Goal: Information Seeking & Learning: Learn about a topic

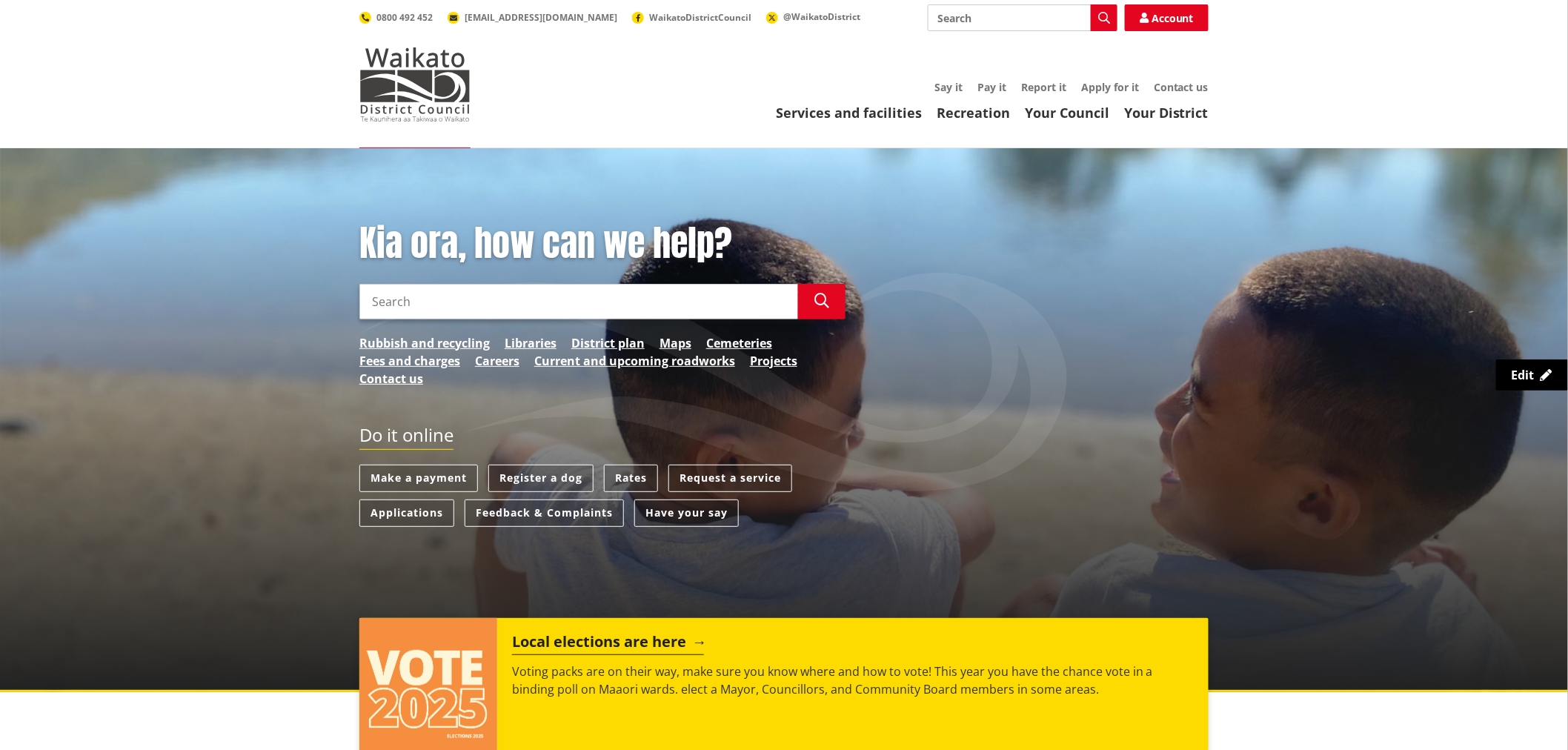
click at [671, 638] on h2 "Local elections are here" at bounding box center [608, 643] width 192 height 22
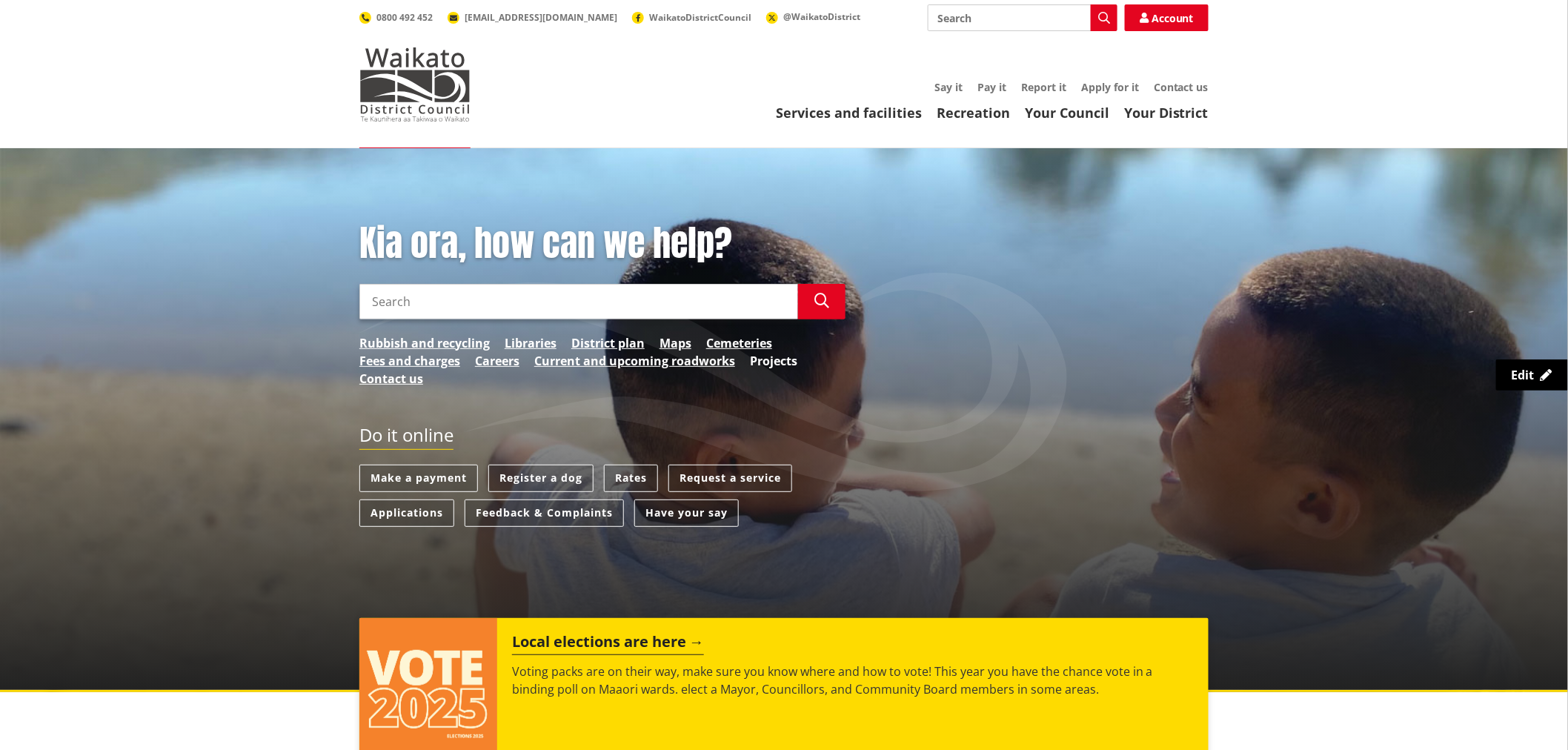
click at [784, 364] on link "Projects" at bounding box center [773, 361] width 48 height 17
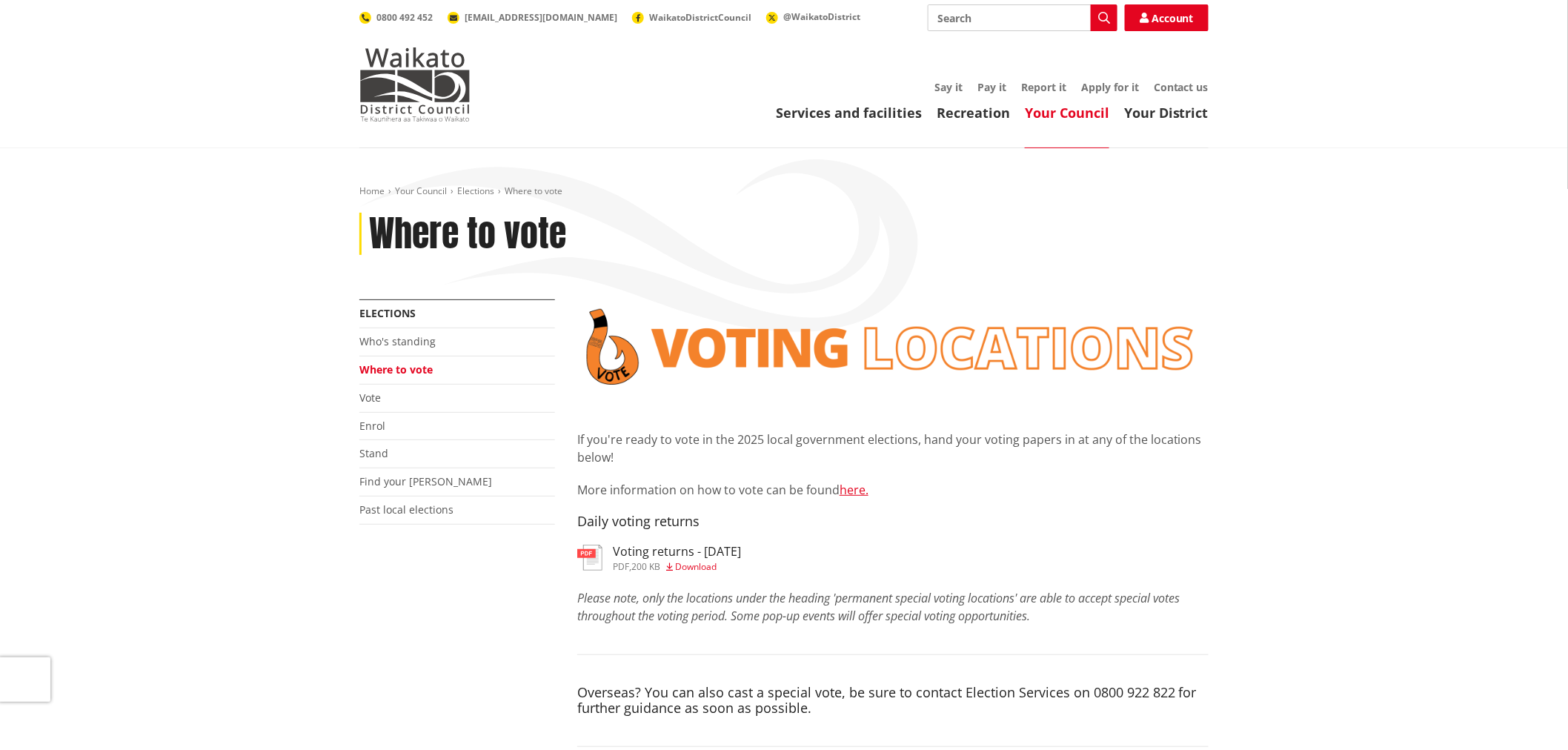
click at [708, 551] on h3 "Voting returns - [DATE]" at bounding box center [676, 552] width 128 height 14
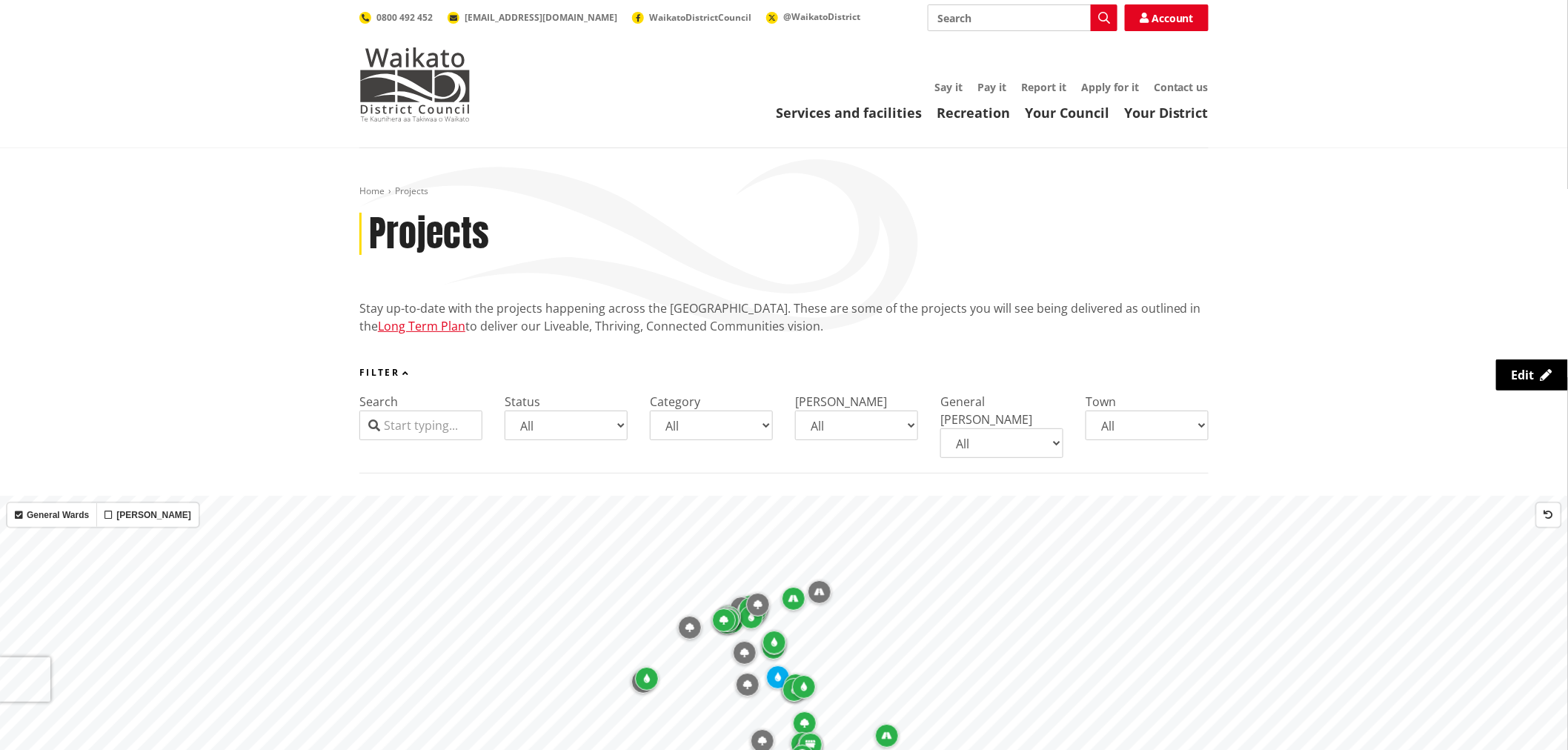
click at [570, 424] on select "All Coming up Active On hold Completed" at bounding box center [566, 425] width 123 height 30
select select "Active"
click at [504, 411] on select "All Coming up Active On hold Completed" at bounding box center [566, 425] width 123 height 30
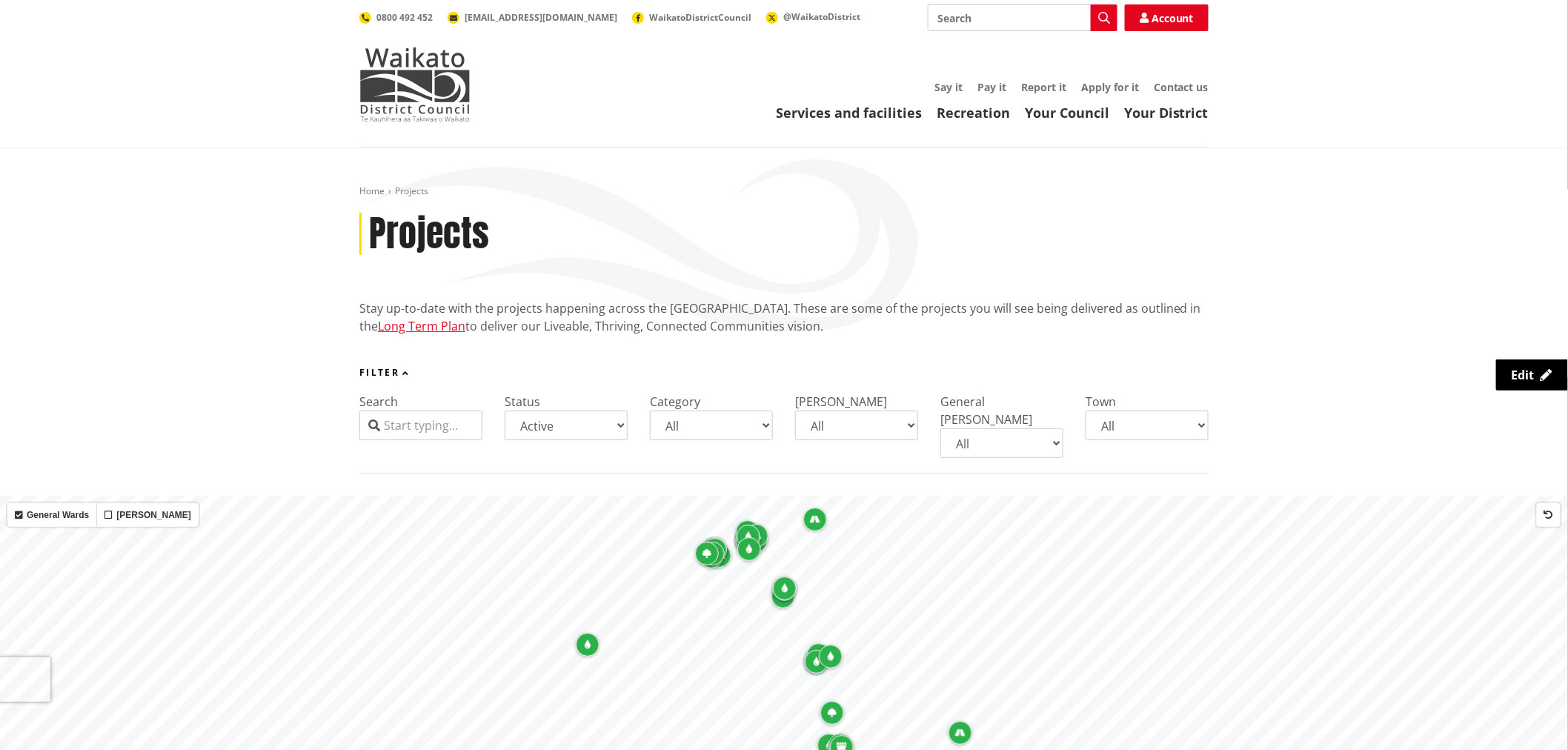
click at [720, 420] on select "All Parks and reserves Public facilities Roading Rubbish and recycling Strategi…" at bounding box center [711, 425] width 123 height 30
select select "Parks and reserves"
click at [650, 411] on select "All Parks and reserves Public facilities Roading Rubbish and recycling Strategi…" at bounding box center [711, 425] width 123 height 30
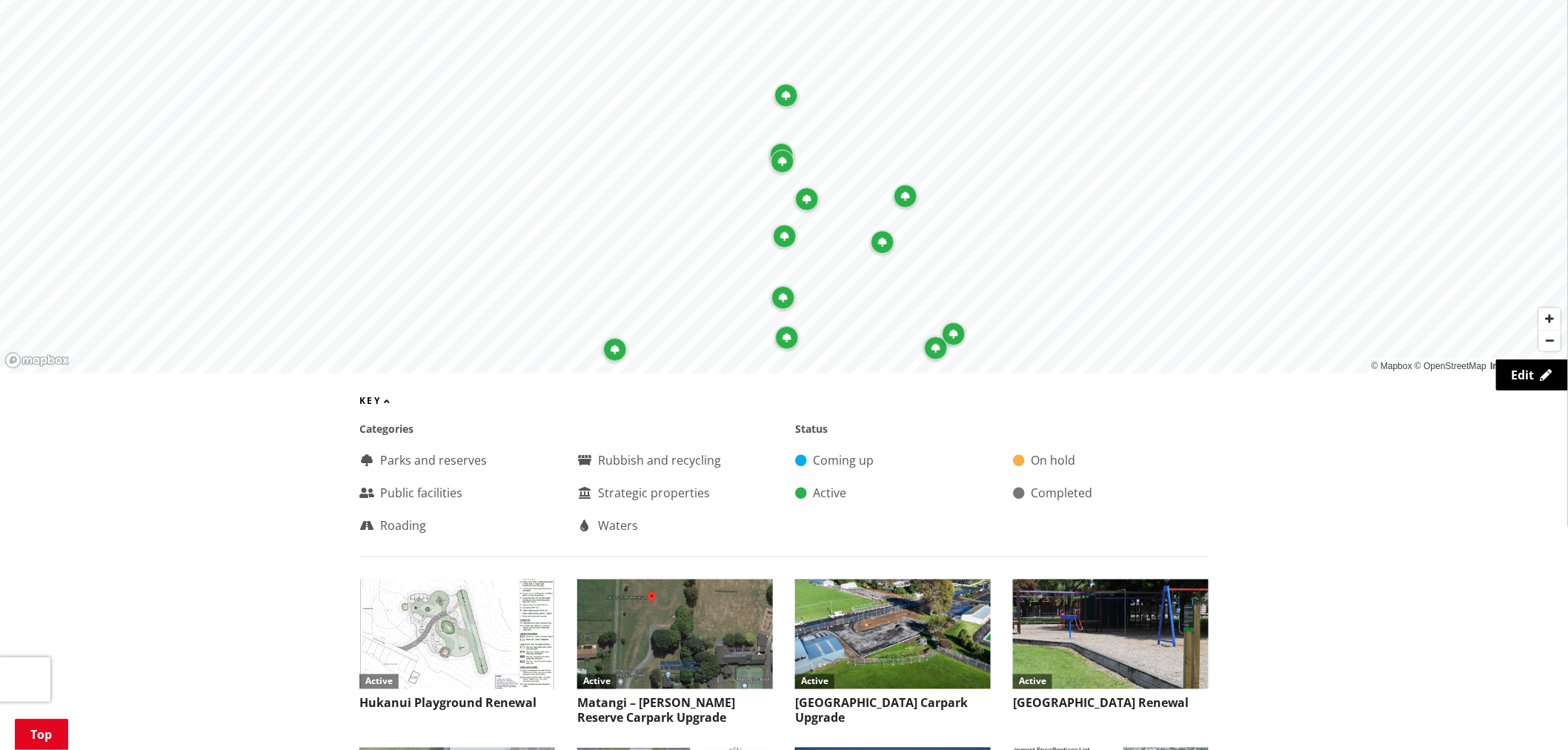
scroll to position [905, 0]
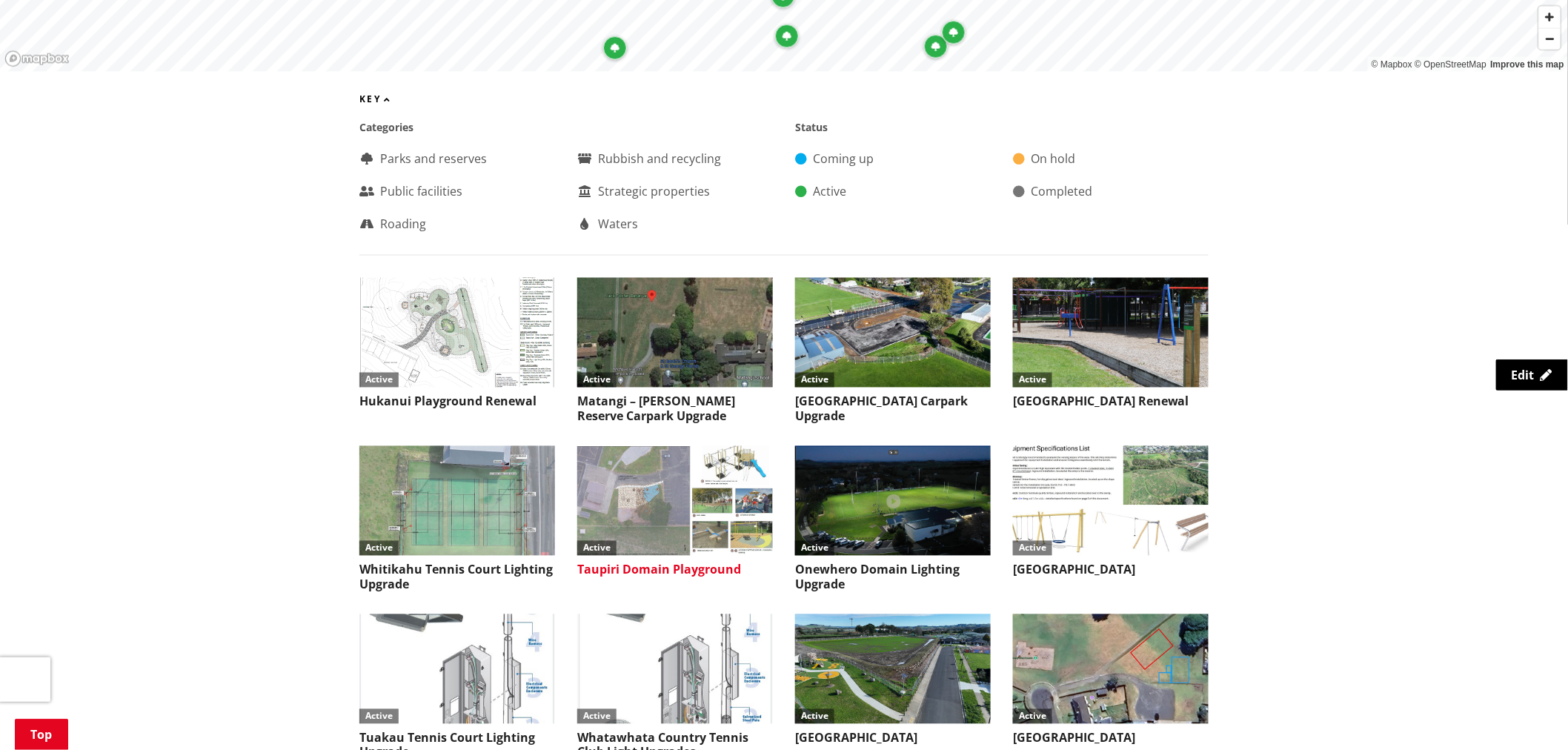
click at [658, 499] on img at bounding box center [675, 502] width 195 height 111
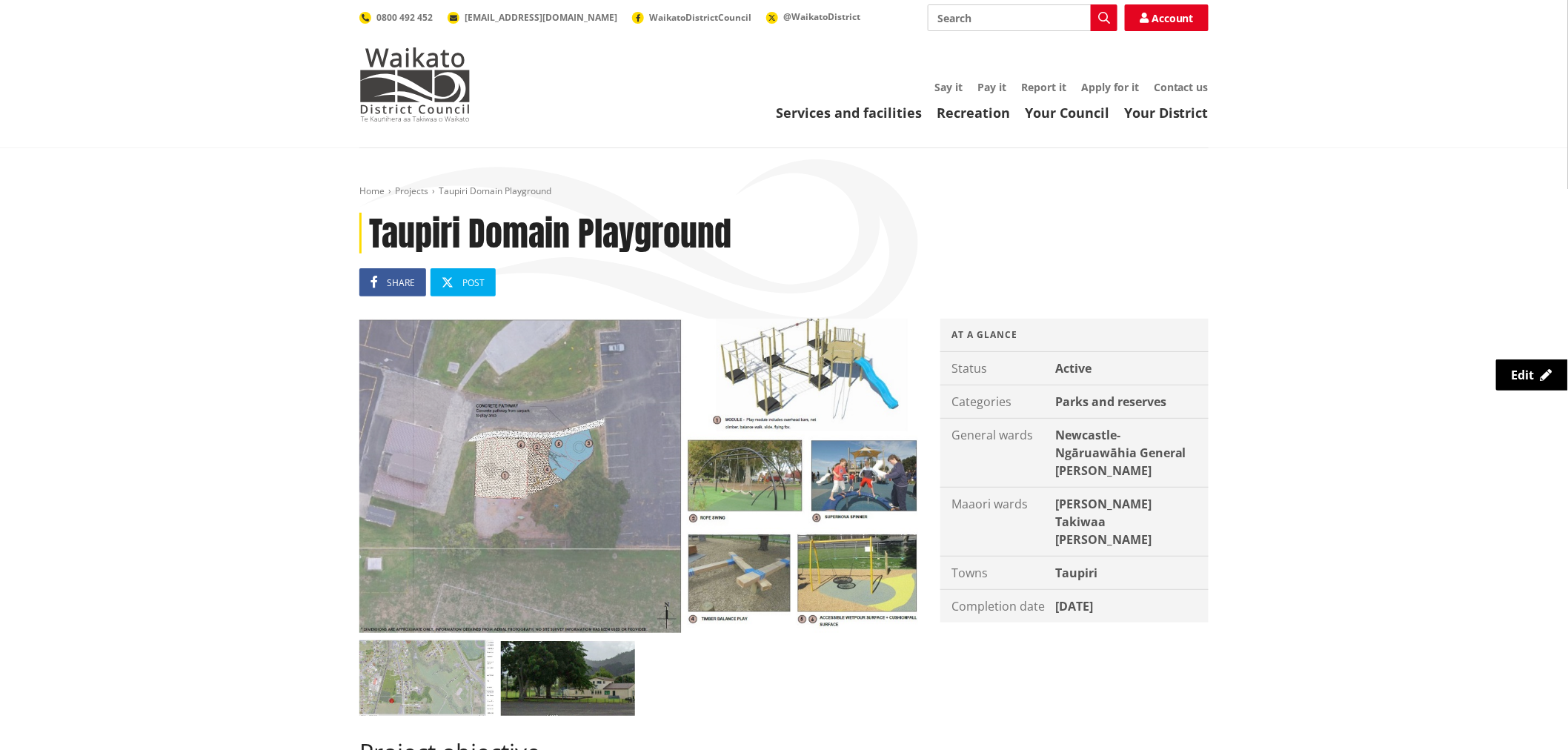
click at [533, 514] on img at bounding box center [639, 476] width 559 height 314
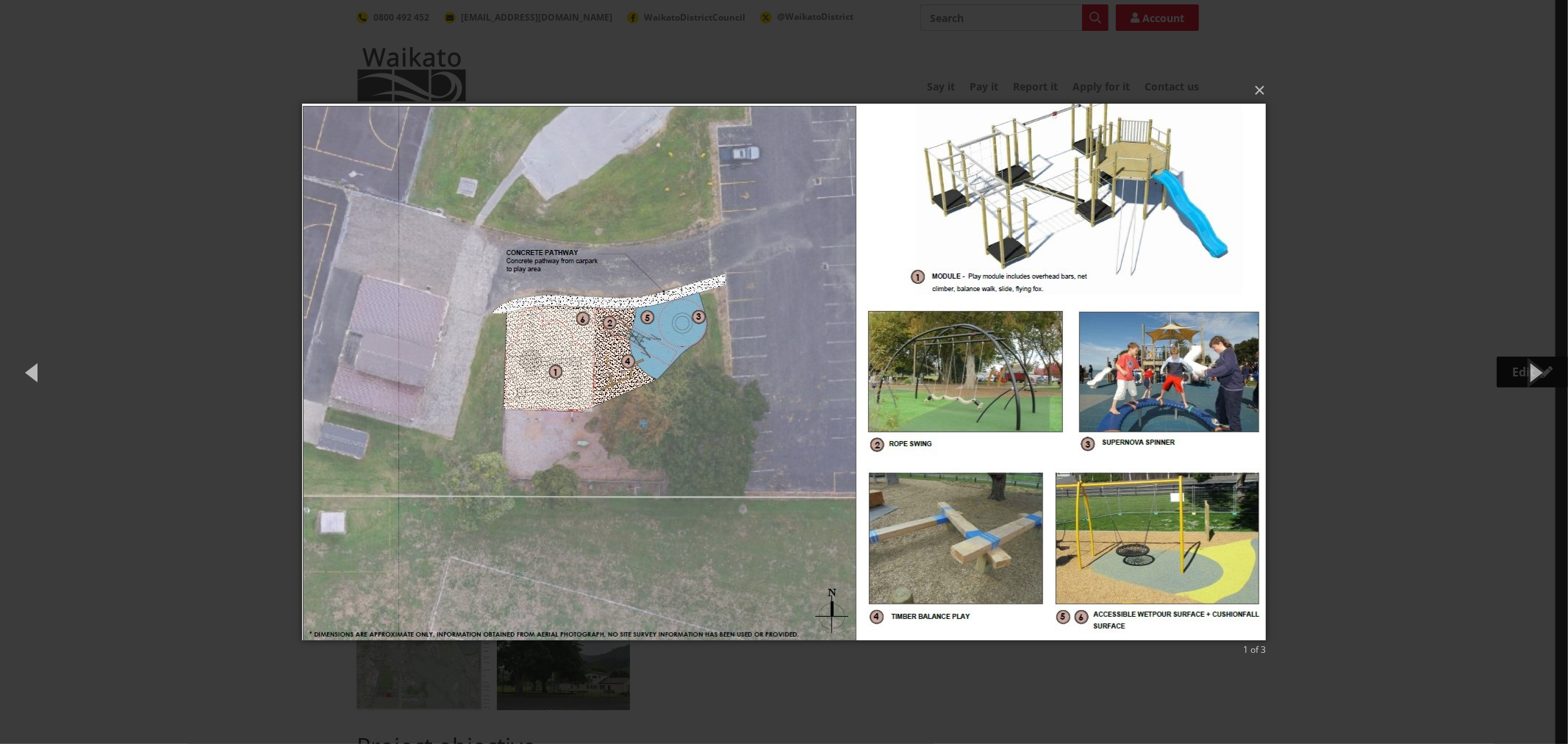
click at [175, 515] on div "× 1 of 3 Loading..." at bounding box center [784, 372] width 1568 height 744
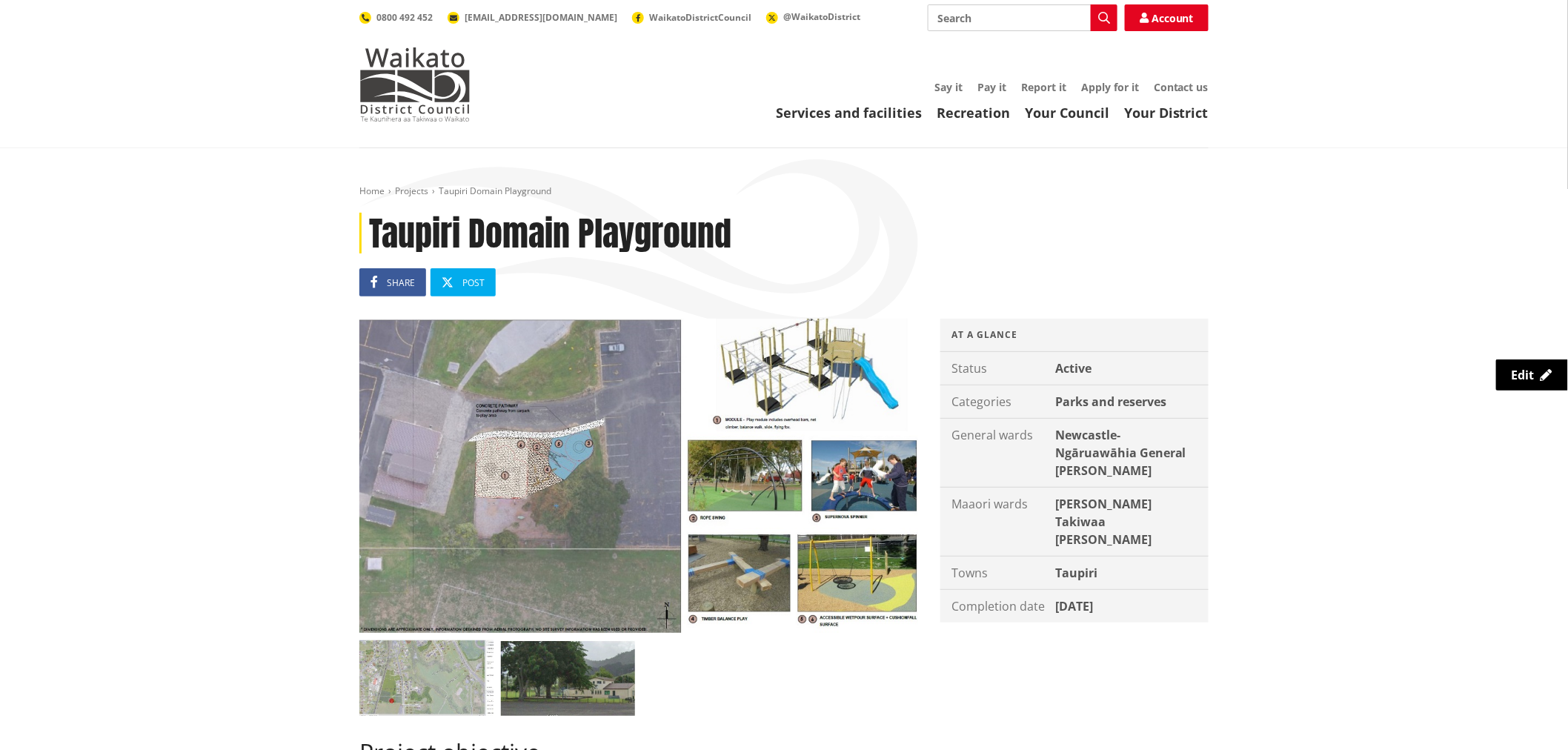
click at [552, 677] on img at bounding box center [567, 678] width 134 height 76
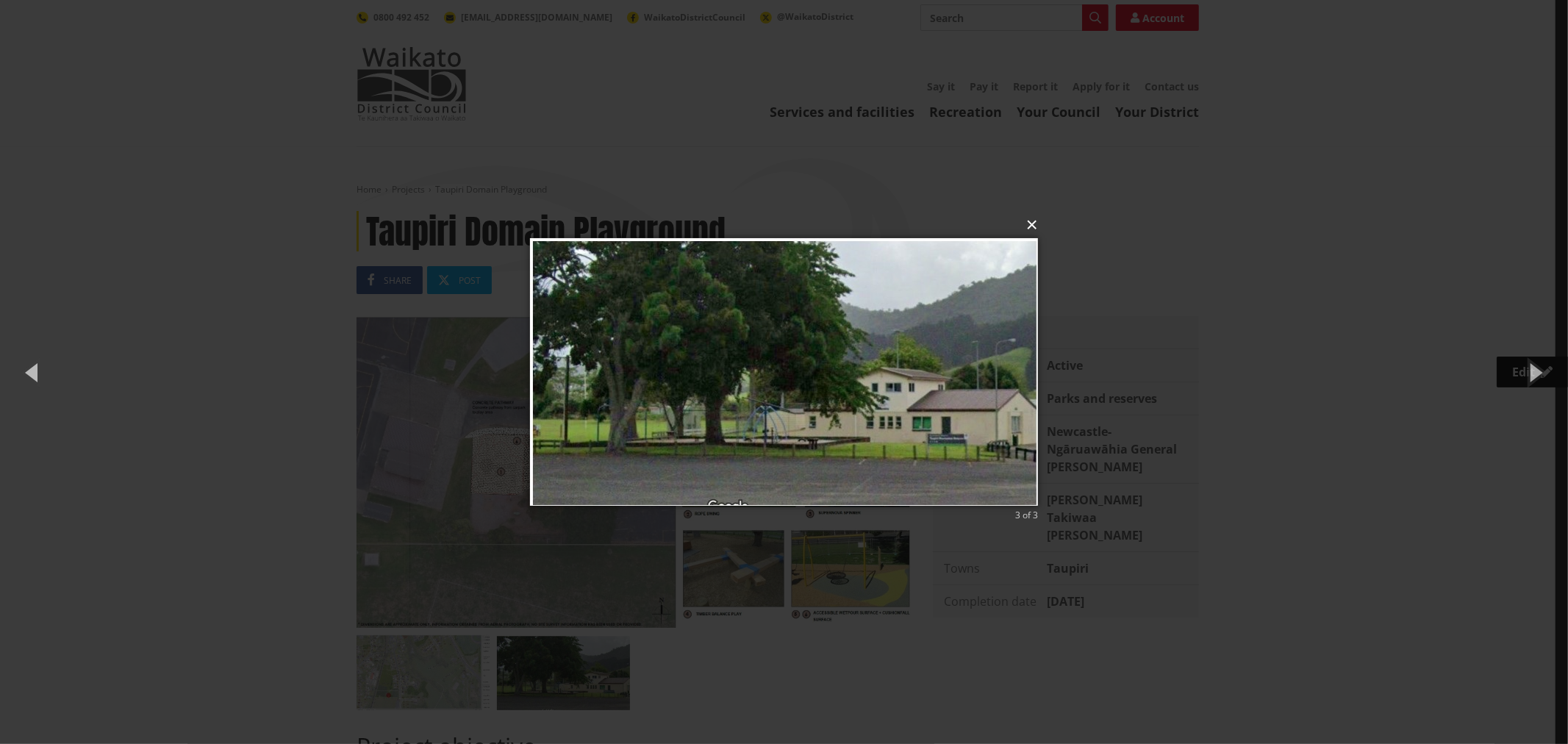
click at [1031, 231] on button "×" at bounding box center [789, 225] width 508 height 32
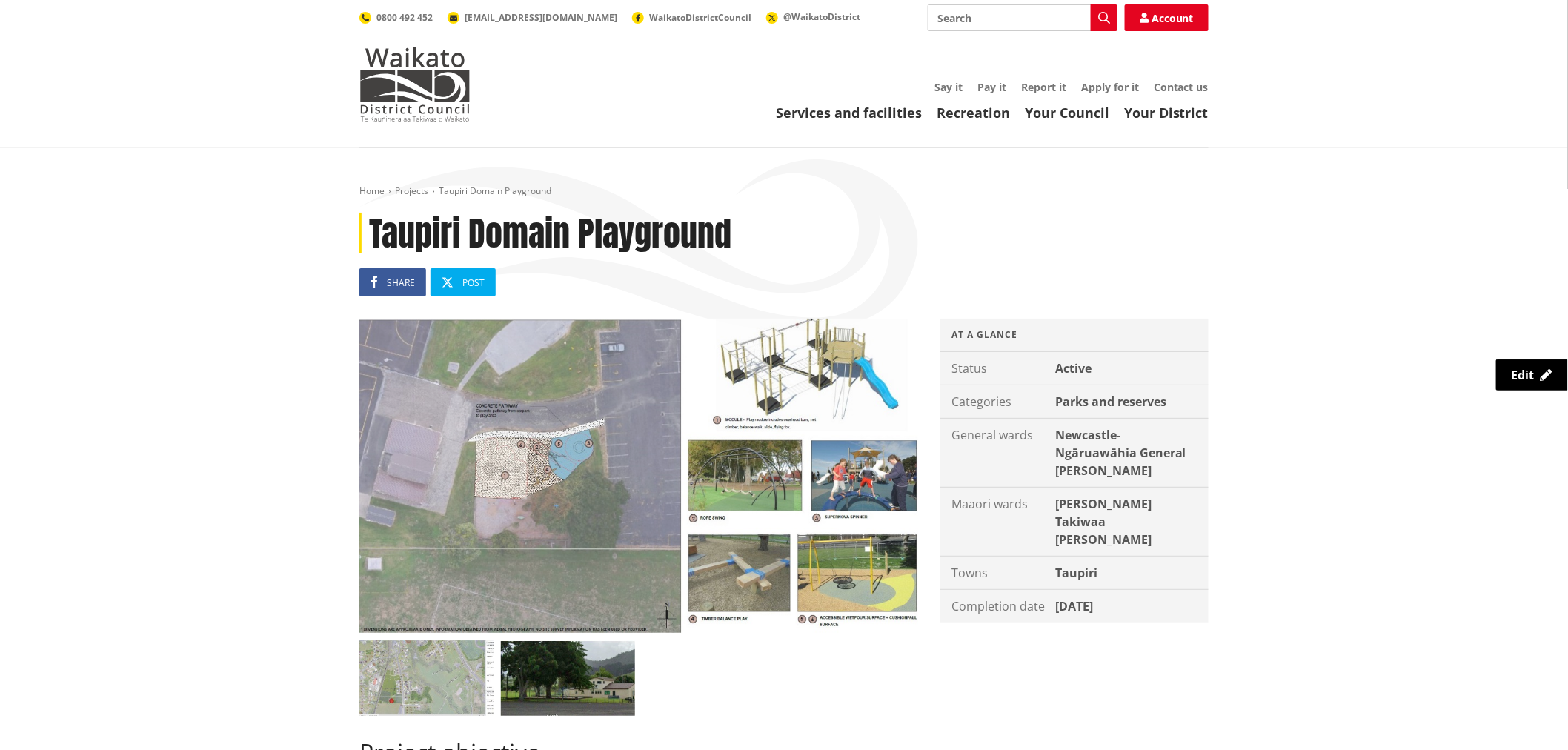
click at [693, 498] on img at bounding box center [639, 476] width 559 height 314
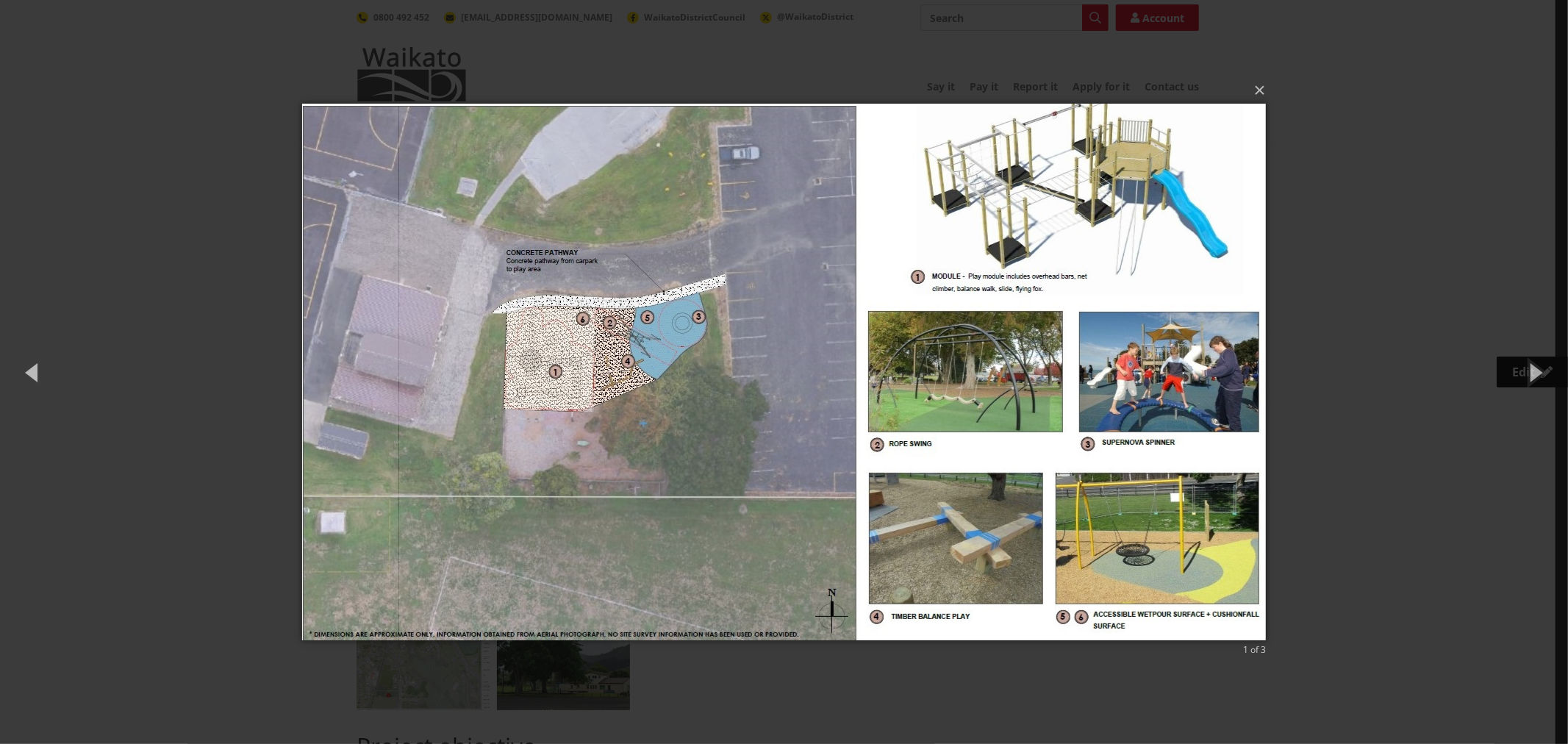
click at [162, 549] on div "× 1 of 3 Loading..." at bounding box center [784, 372] width 1568 height 744
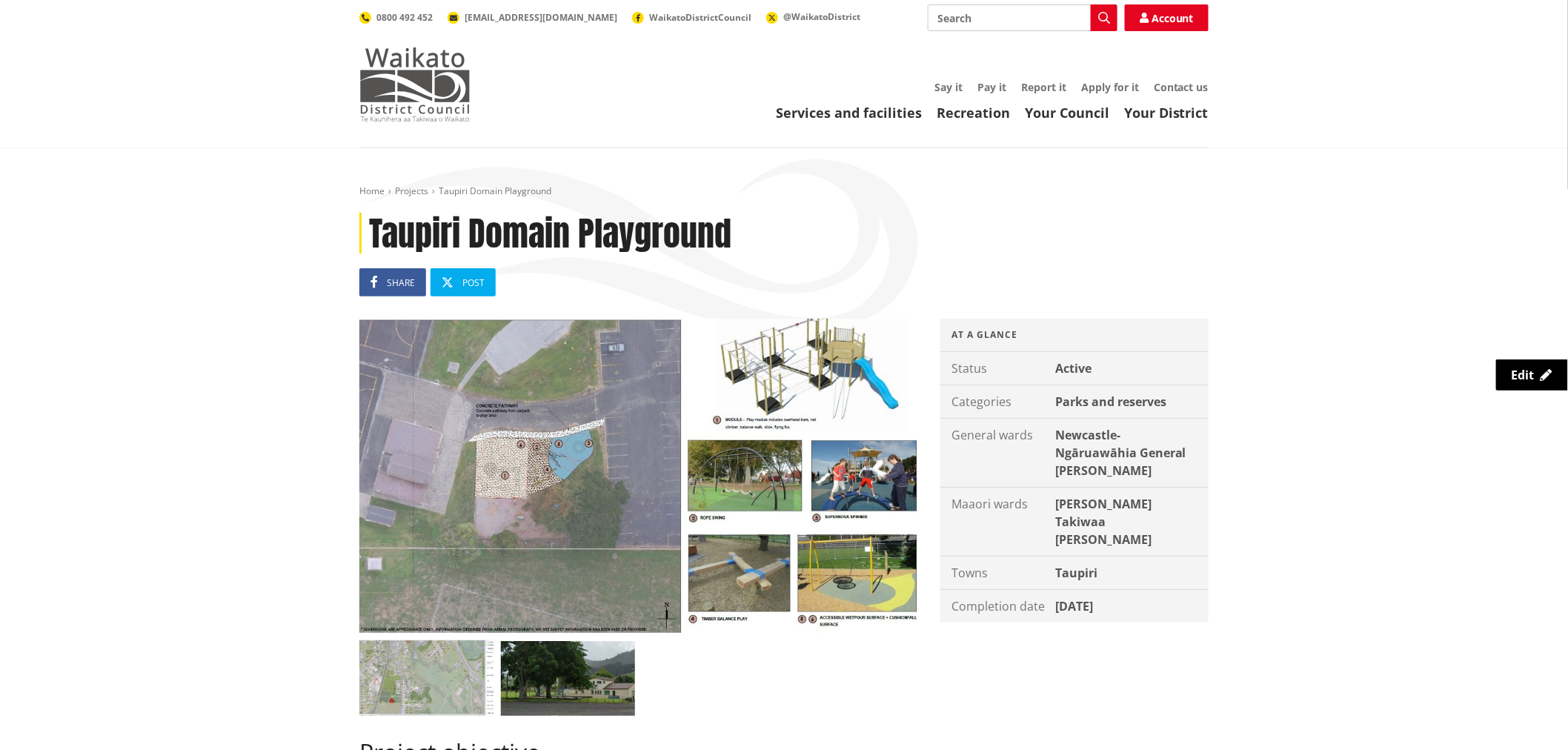
click at [417, 97] on img at bounding box center [414, 85] width 111 height 74
